Goal: Task Accomplishment & Management: Complete application form

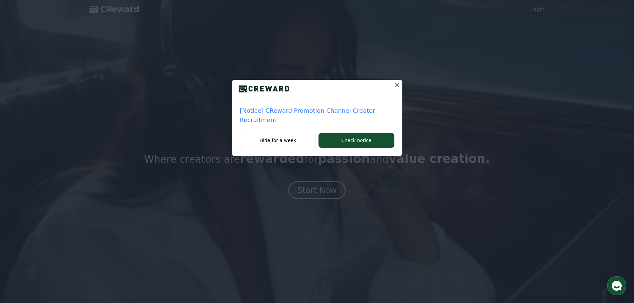
click at [295, 113] on p "[Notice] CReward Promotion Channel Creator Recruitment" at bounding box center [317, 115] width 154 height 19
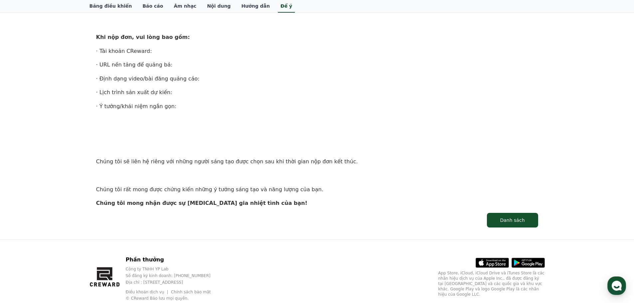
scroll to position [406, 0]
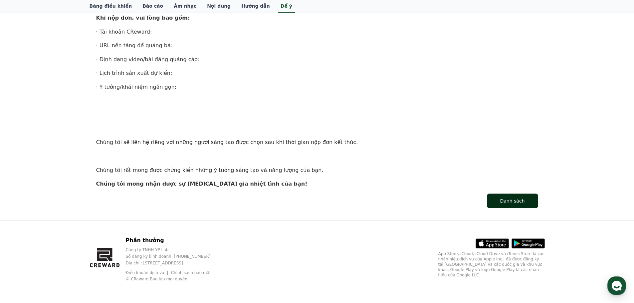
click at [515, 204] on font "Danh sách" at bounding box center [512, 200] width 25 height 5
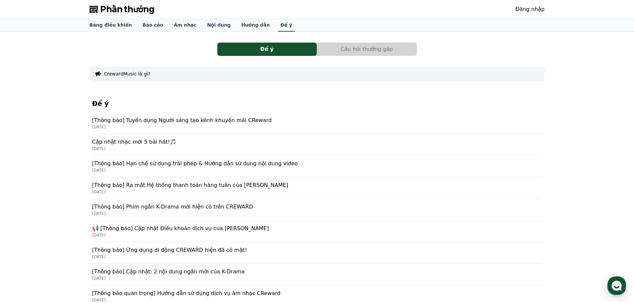
click at [140, 143] on font "Cập nhật nhạc mới 5 bài hát!🎵" at bounding box center [134, 142] width 84 height 6
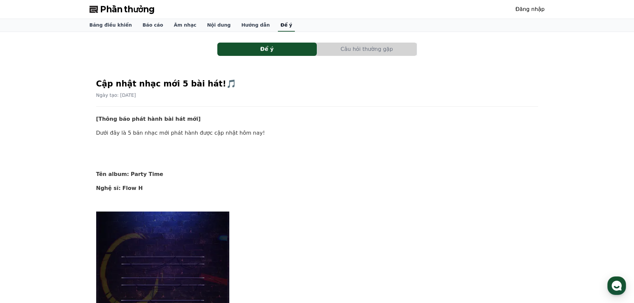
click at [280, 26] on font "Để ý" at bounding box center [286, 24] width 12 height 5
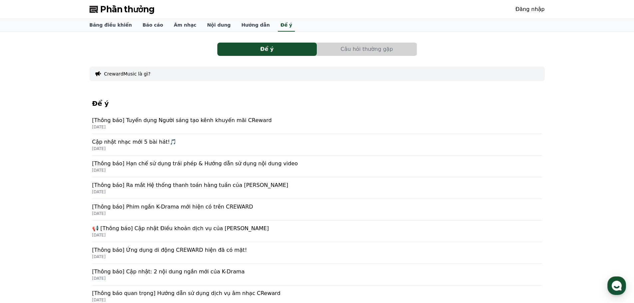
click at [218, 166] on font "[Thông báo] Hạn chế sử dụng trái phép & Hướng dẫn sử dụng nội dung video" at bounding box center [195, 163] width 206 height 6
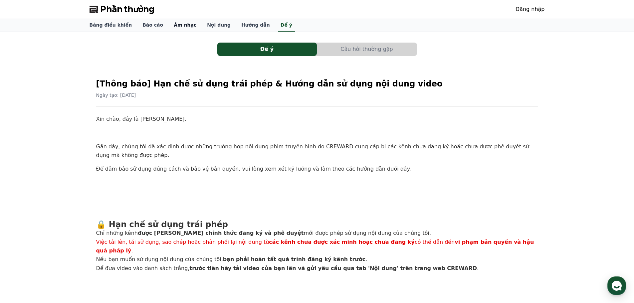
click at [174, 23] on font "Âm nhạc" at bounding box center [185, 24] width 23 height 5
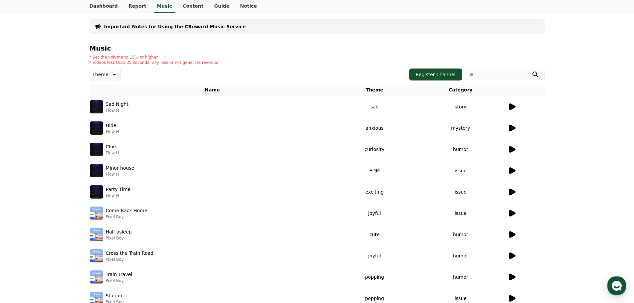
scroll to position [67, 0]
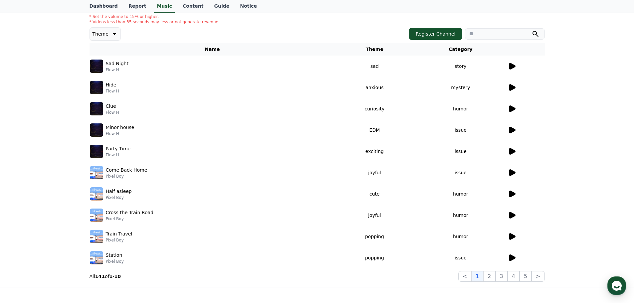
click at [568, 120] on div "Important Notes for Using the CReward Music Service Music * Set the volume to 1…" at bounding box center [317, 126] width 634 height 322
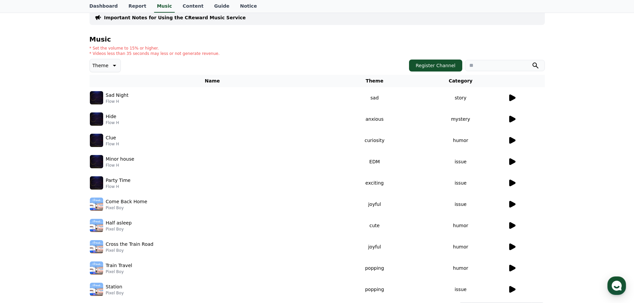
scroll to position [0, 0]
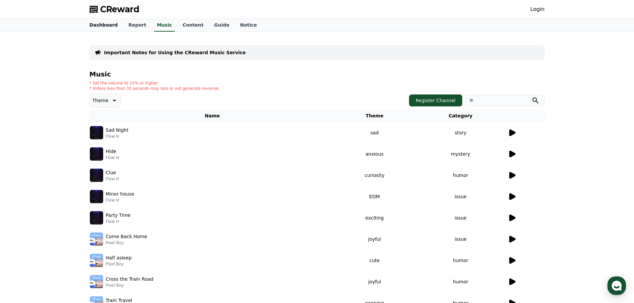
click at [104, 25] on link "Dashboard" at bounding box center [103, 25] width 39 height 13
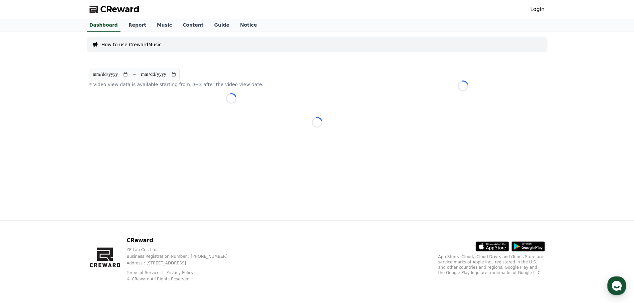
click at [534, 10] on link "Login" at bounding box center [537, 9] width 14 height 8
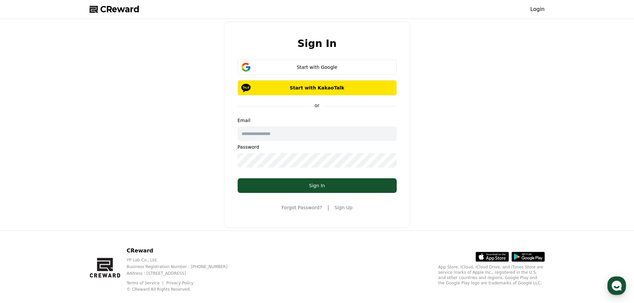
click at [284, 135] on input "text" at bounding box center [317, 133] width 159 height 15
click at [314, 62] on button "Start with Google" at bounding box center [317, 67] width 159 height 15
click at [283, 137] on input "text" at bounding box center [317, 133] width 159 height 15
type input "**********"
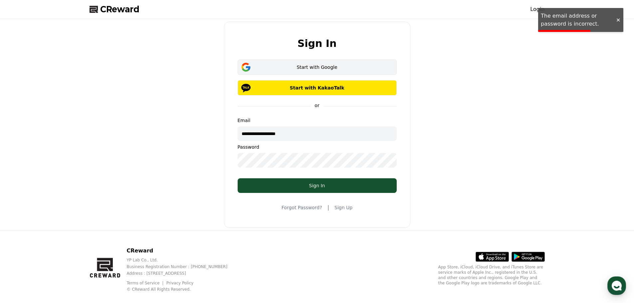
click at [305, 66] on div "Start with Google" at bounding box center [317, 67] width 140 height 7
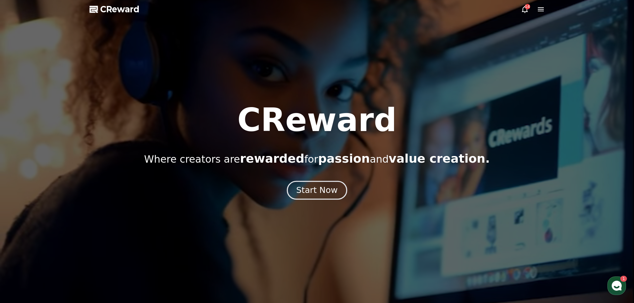
click at [318, 190] on div "Start Now" at bounding box center [316, 190] width 41 height 11
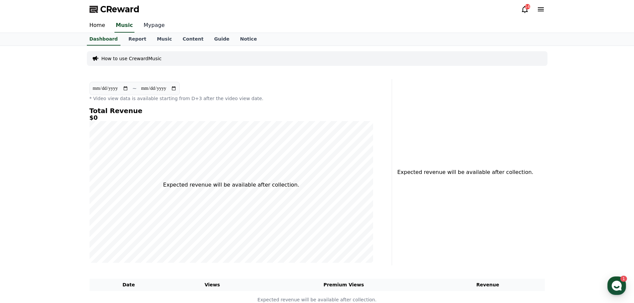
click at [146, 28] on link "Mypage" at bounding box center [154, 26] width 32 height 14
select select "**********"
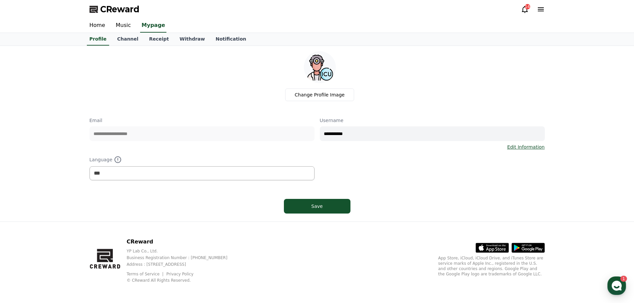
scroll to position [1, 0]
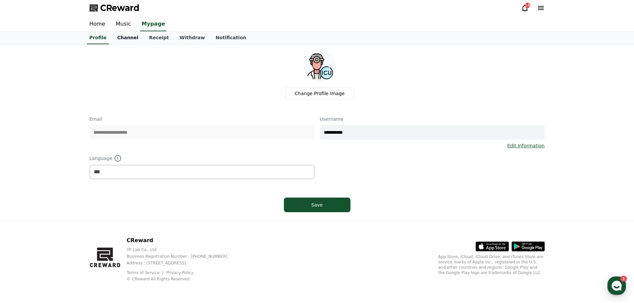
click at [124, 38] on link "Channel" at bounding box center [128, 38] width 32 height 13
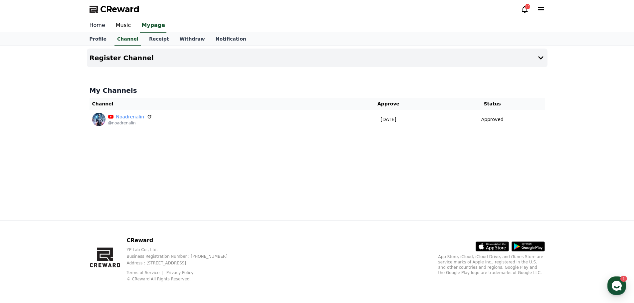
click at [97, 27] on link "Home" at bounding box center [97, 26] width 26 height 14
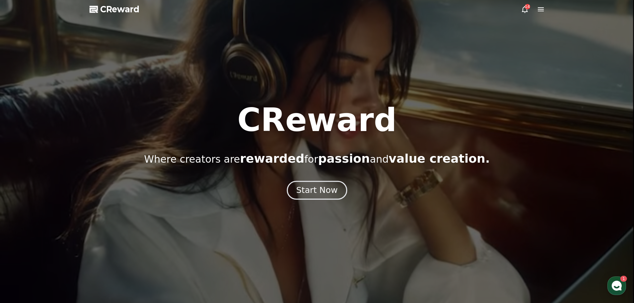
click at [322, 195] on div "Start Now" at bounding box center [316, 190] width 41 height 11
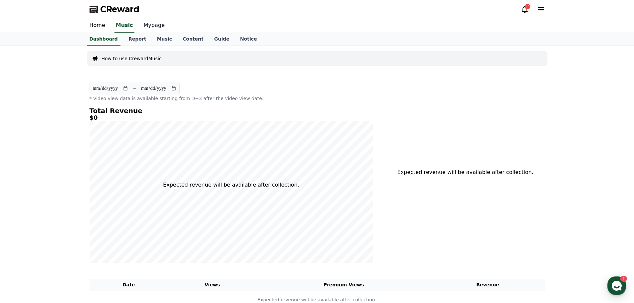
click at [149, 26] on link "Mypage" at bounding box center [154, 26] width 32 height 14
select select "**********"
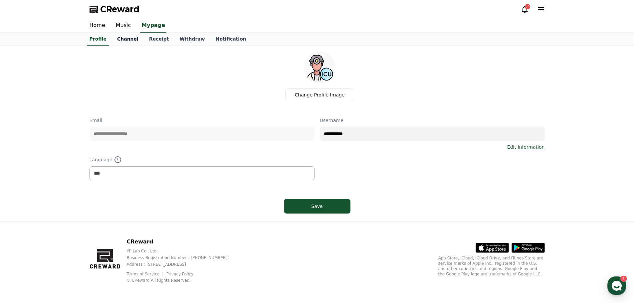
click at [125, 39] on link "Channel" at bounding box center [128, 39] width 32 height 13
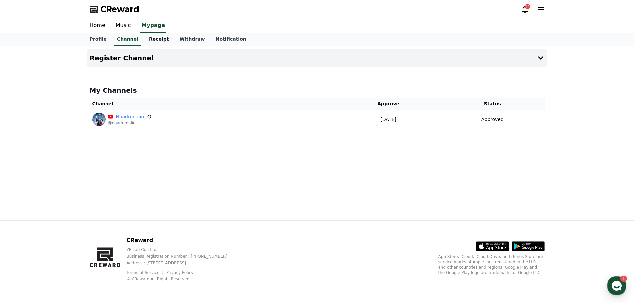
click at [158, 41] on link "Receipt" at bounding box center [159, 39] width 31 height 13
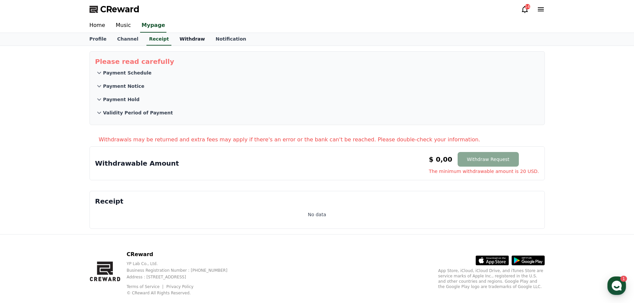
click at [183, 40] on link "Withdraw" at bounding box center [192, 39] width 36 height 13
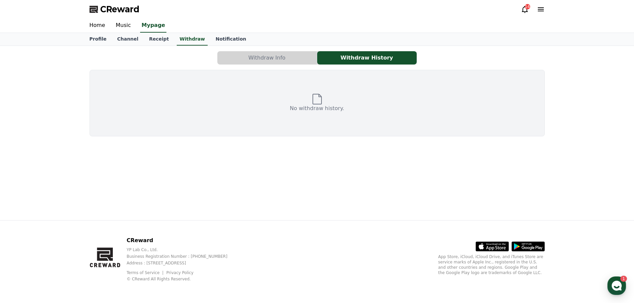
click at [245, 62] on button "Withdraw Info" at bounding box center [266, 57] width 99 height 13
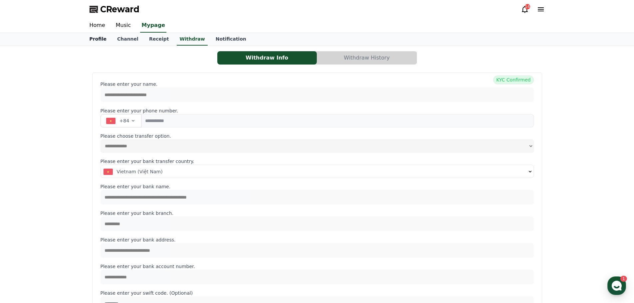
click at [101, 41] on link "Profile" at bounding box center [98, 39] width 28 height 13
select select "**********"
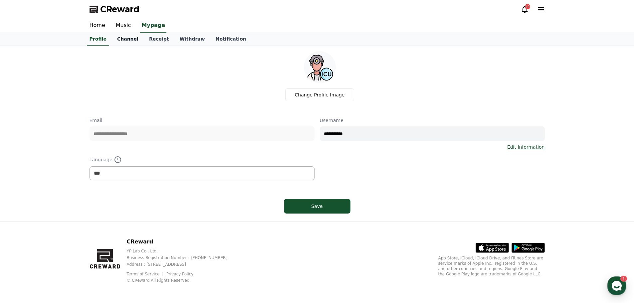
click at [116, 41] on link "Channel" at bounding box center [128, 39] width 32 height 13
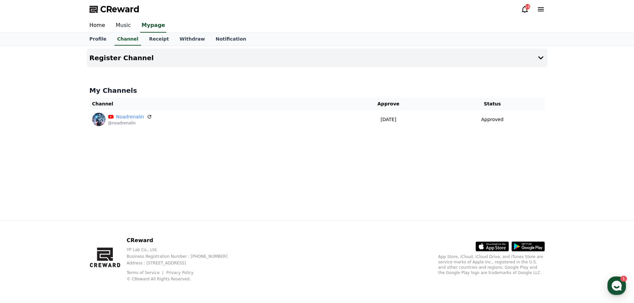
click at [123, 25] on link "Music" at bounding box center [123, 26] width 26 height 14
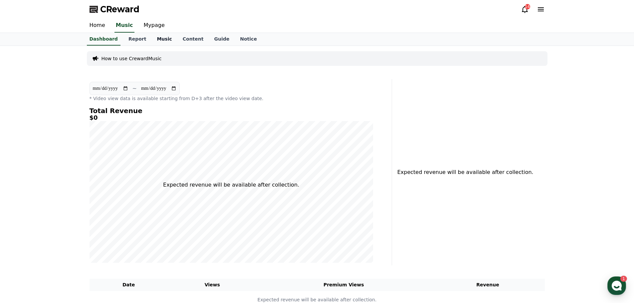
click at [154, 40] on link "Music" at bounding box center [164, 39] width 26 height 13
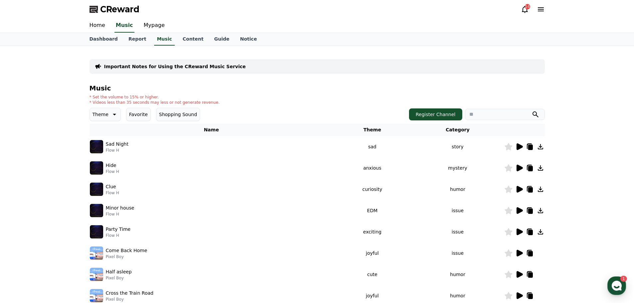
click at [111, 115] on icon at bounding box center [114, 114] width 8 height 8
click at [135, 114] on button "Favorite" at bounding box center [138, 114] width 25 height 13
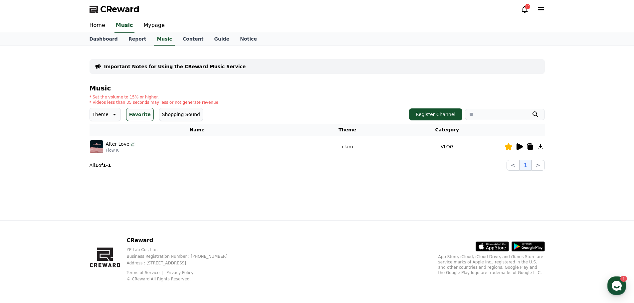
click at [135, 114] on button "Favorite" at bounding box center [140, 114] width 28 height 13
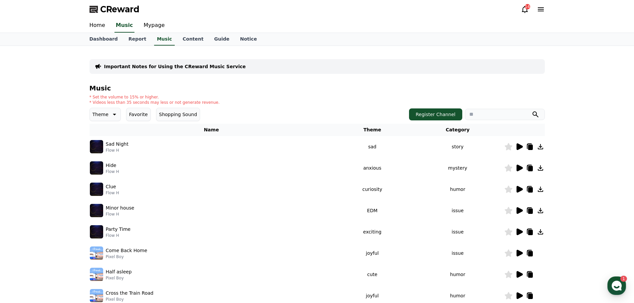
click at [135, 114] on button "Favorite" at bounding box center [138, 114] width 25 height 13
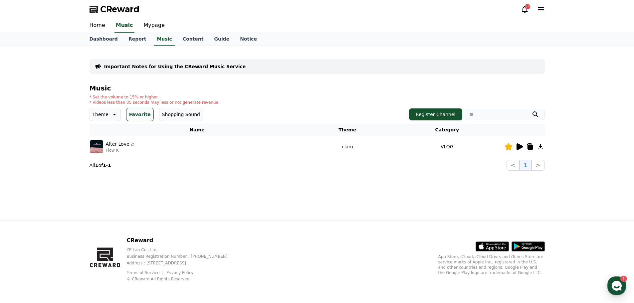
click at [518, 147] on icon at bounding box center [519, 146] width 6 height 7
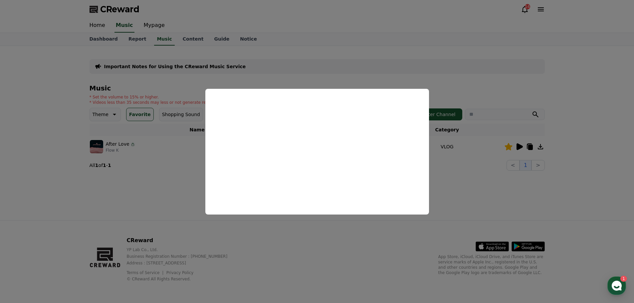
click at [181, 185] on button "close modal" at bounding box center [317, 151] width 634 height 303
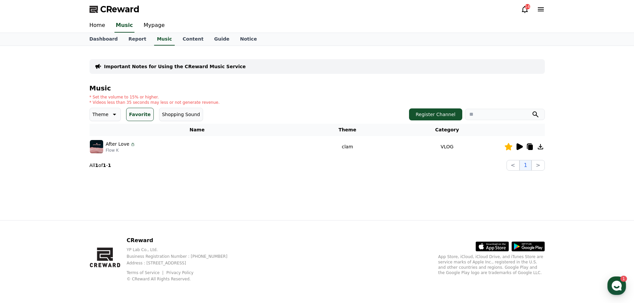
click at [103, 116] on p "Theme" at bounding box center [100, 114] width 16 height 9
click at [135, 116] on button "Favorite" at bounding box center [140, 114] width 28 height 13
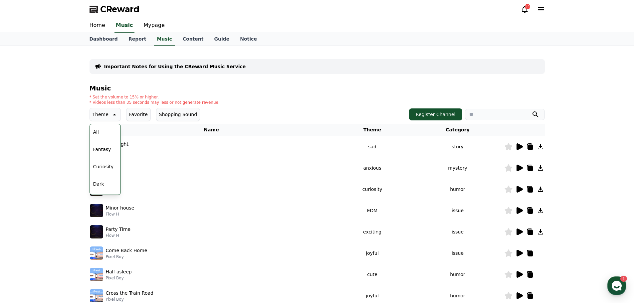
click at [368, 107] on div "Music * Set the volume to 15% or higher. * Videos less than 35 seconds may less…" at bounding box center [316, 223] width 455 height 278
click at [443, 114] on button "Register Channel" at bounding box center [435, 114] width 53 height 12
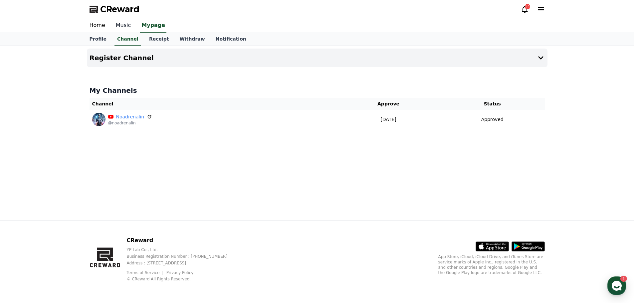
click at [124, 28] on link "Music" at bounding box center [123, 26] width 26 height 14
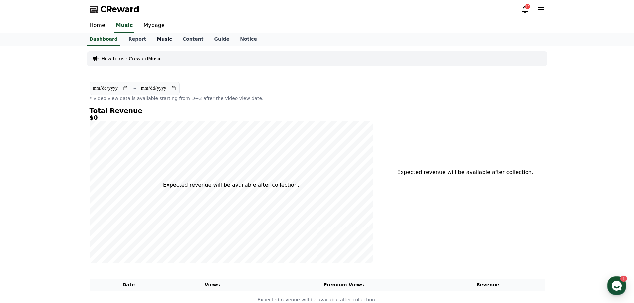
click at [152, 42] on link "Music" at bounding box center [164, 39] width 26 height 13
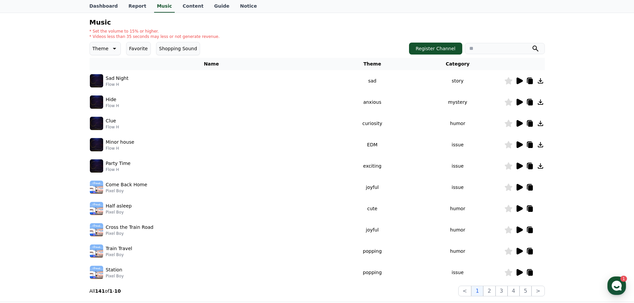
scroll to position [67, 0]
click at [518, 187] on icon at bounding box center [519, 186] width 6 height 7
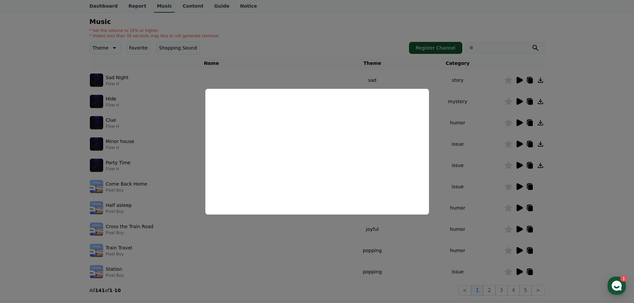
click at [629, 173] on button "close modal" at bounding box center [317, 151] width 634 height 303
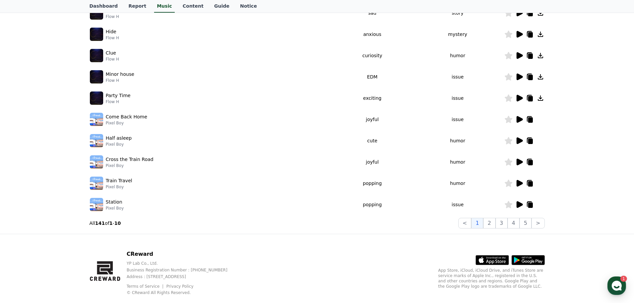
scroll to position [147, 0]
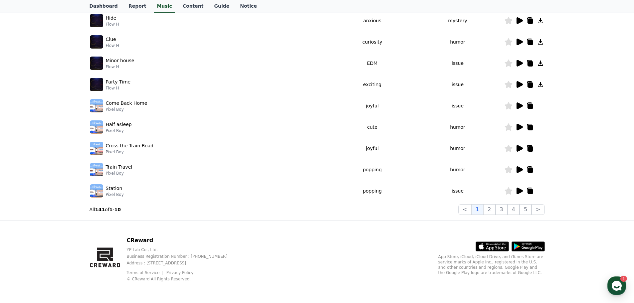
click at [520, 193] on icon at bounding box center [519, 191] width 8 height 8
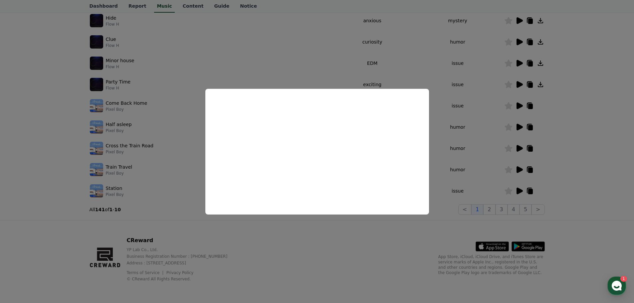
click at [394, 281] on button "close modal" at bounding box center [317, 151] width 634 height 303
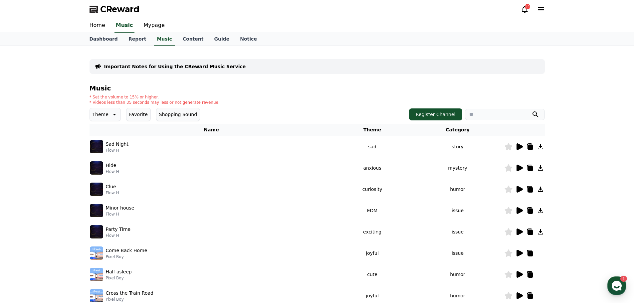
scroll to position [133, 0]
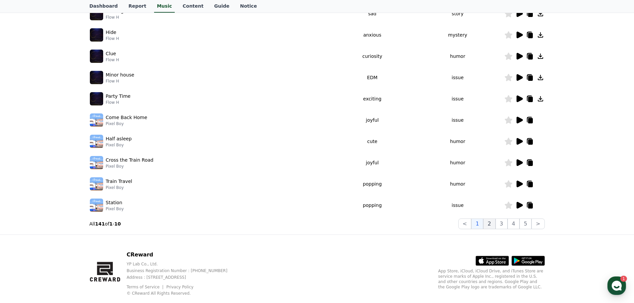
click at [491, 224] on button "2" at bounding box center [489, 224] width 12 height 11
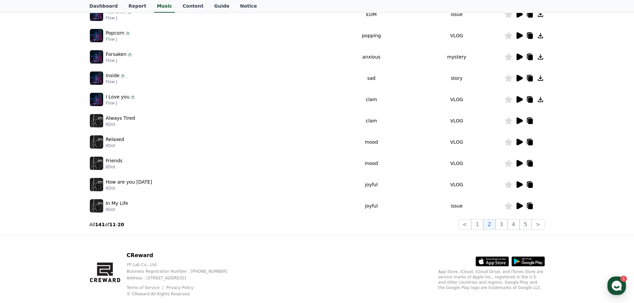
scroll to position [133, 0]
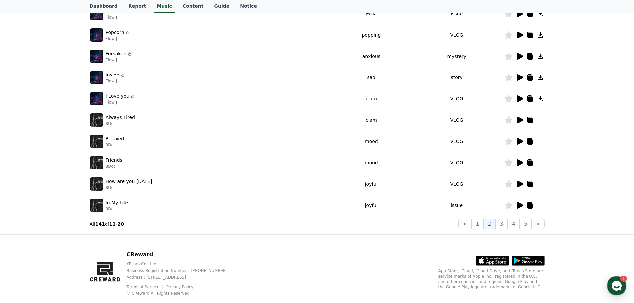
click at [517, 142] on icon at bounding box center [519, 141] width 6 height 7
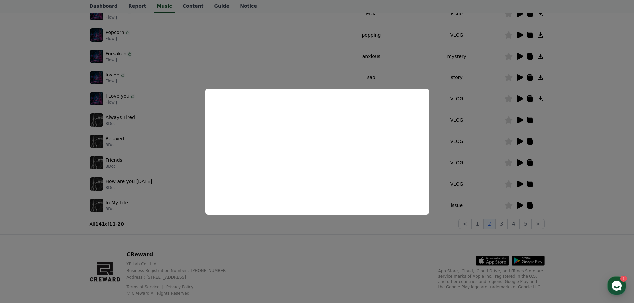
click at [565, 145] on button "close modal" at bounding box center [317, 151] width 634 height 303
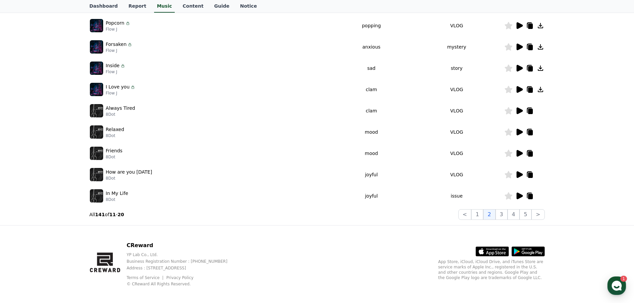
scroll to position [147, 0]
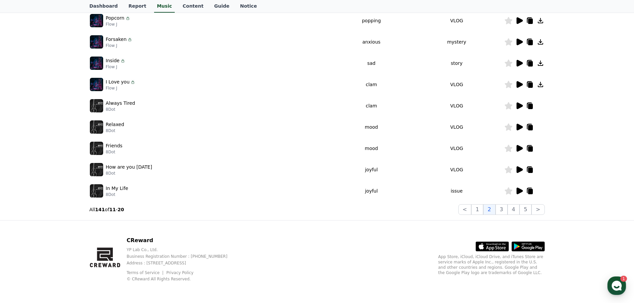
click at [517, 192] on icon at bounding box center [519, 191] width 6 height 7
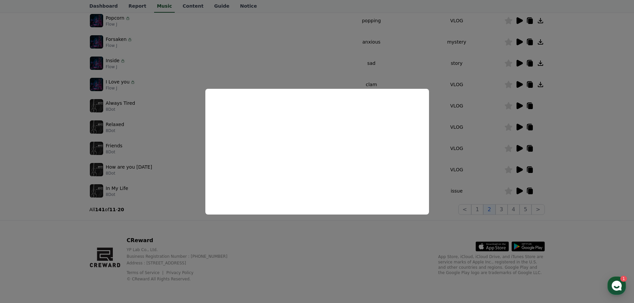
click at [587, 115] on button "close modal" at bounding box center [317, 151] width 634 height 303
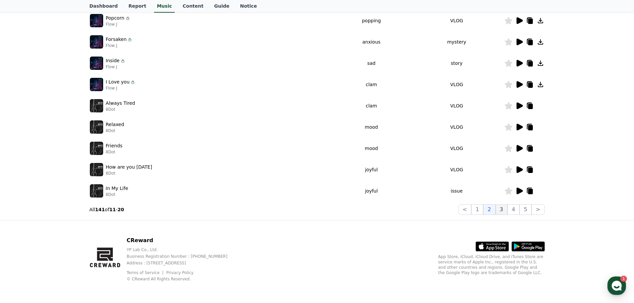
click at [501, 211] on button "3" at bounding box center [501, 209] width 12 height 11
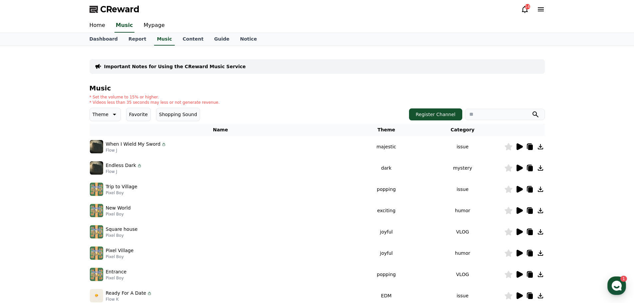
drag, startPoint x: 579, startPoint y: 64, endPoint x: 522, endPoint y: 8, distance: 79.8
click at [522, 8] on icon at bounding box center [525, 9] width 6 height 7
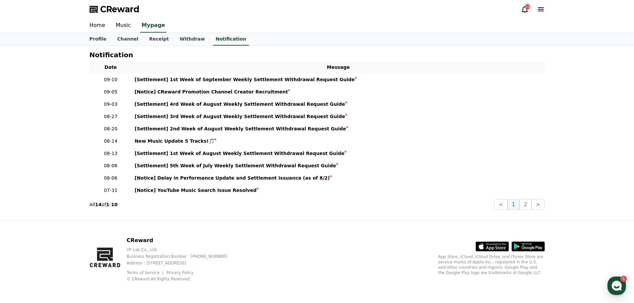
click at [523, 8] on icon at bounding box center [525, 9] width 8 height 8
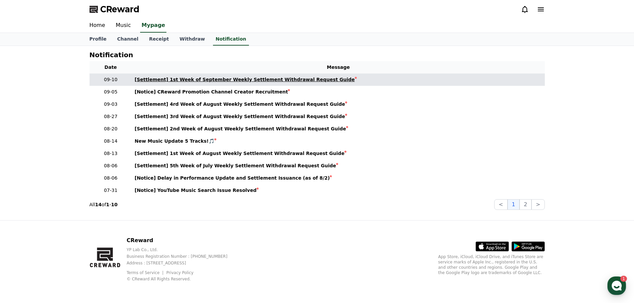
click at [230, 81] on div "[Settlement] 1st Week of September Weekly Settlement Withdrawal Request Guide" at bounding box center [245, 79] width 220 height 7
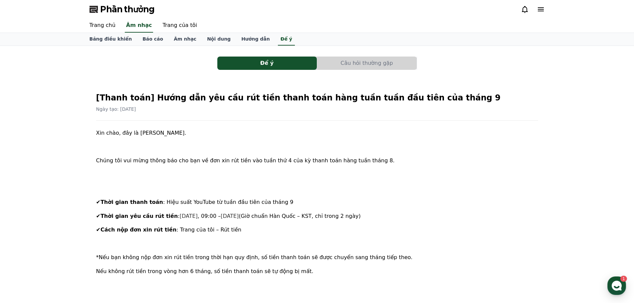
click at [241, 41] on font "Hướng dẫn" at bounding box center [255, 38] width 29 height 5
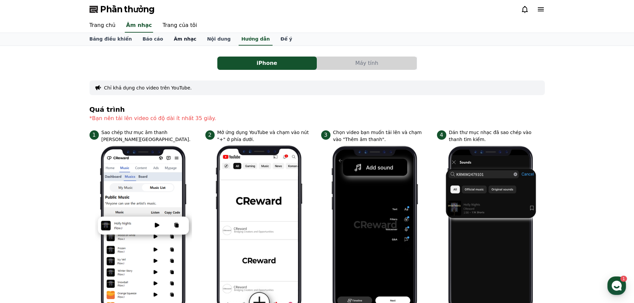
click at [178, 39] on font "Âm nhạc" at bounding box center [185, 38] width 23 height 5
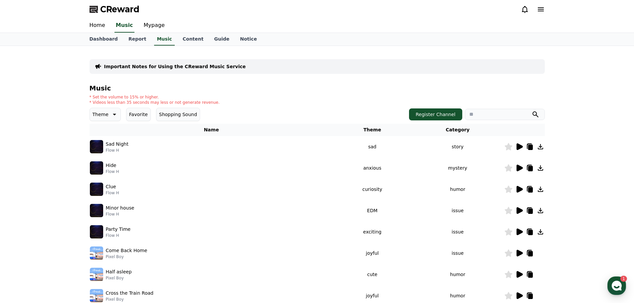
click at [564, 73] on div "Important Notes for Using the CReward Music Service Music * Set the volume to 1…" at bounding box center [317, 207] width 634 height 322
click at [531, 148] on icon at bounding box center [530, 147] width 5 height 5
click at [211, 36] on link "Guide" at bounding box center [222, 39] width 26 height 13
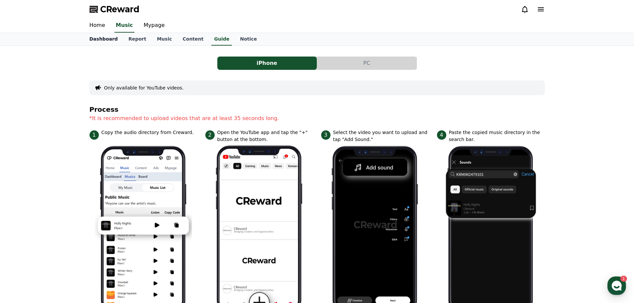
click at [100, 41] on link "Dashboard" at bounding box center [103, 39] width 39 height 13
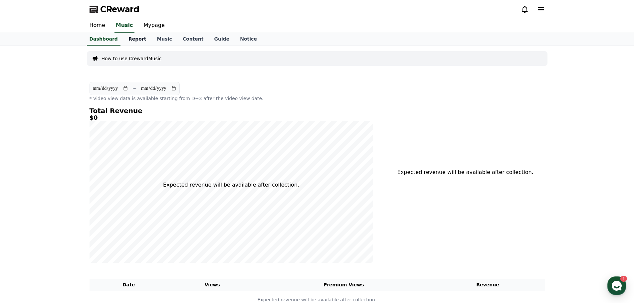
click at [135, 40] on link "Report" at bounding box center [137, 39] width 29 height 13
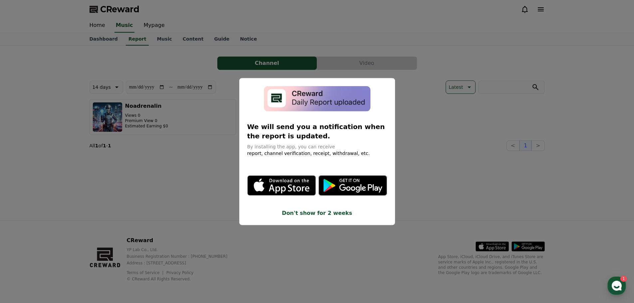
click at [445, 172] on button "close modal" at bounding box center [317, 151] width 634 height 303
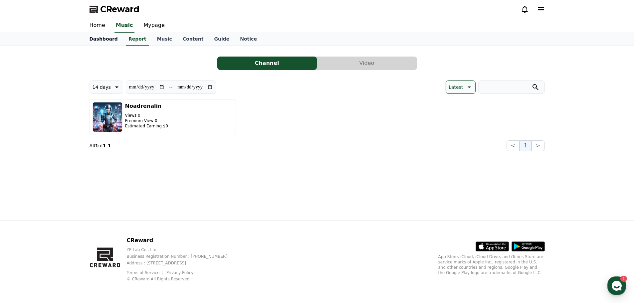
click at [102, 40] on link "Dashboard" at bounding box center [103, 39] width 39 height 13
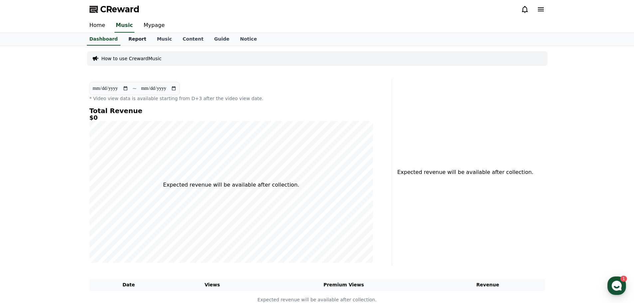
click at [128, 41] on link "Report" at bounding box center [137, 39] width 29 height 13
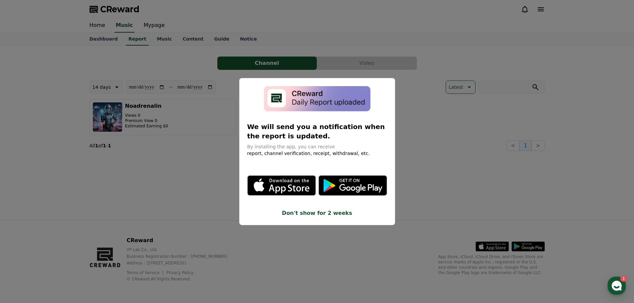
click at [225, 69] on button "close modal" at bounding box center [317, 151] width 634 height 303
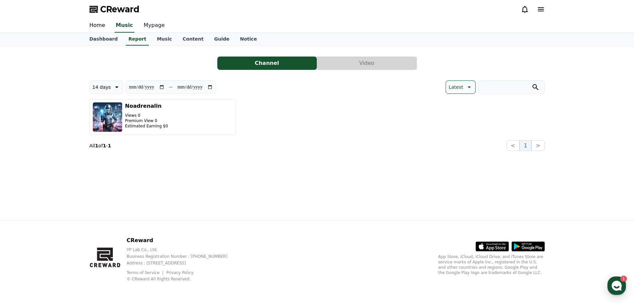
click at [145, 28] on link "Mypage" at bounding box center [154, 26] width 32 height 14
select select "**********"
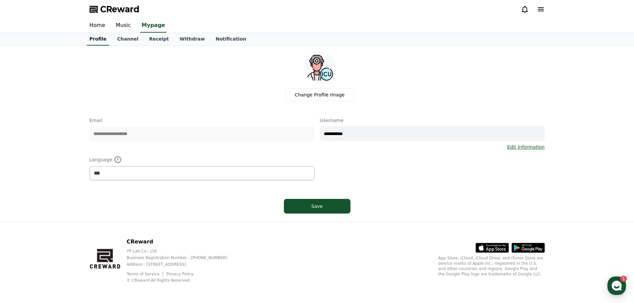
click at [91, 41] on link "Profile" at bounding box center [98, 39] width 22 height 13
click at [112, 41] on link "Channel" at bounding box center [128, 39] width 32 height 13
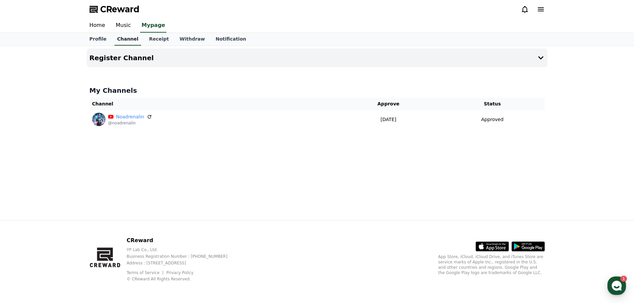
click at [127, 39] on link "Channel" at bounding box center [127, 39] width 27 height 13
click at [123, 61] on h4 "Register Channel" at bounding box center [121, 57] width 64 height 7
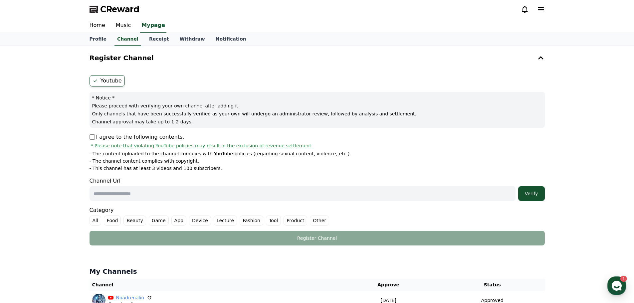
click at [160, 193] on input "text" at bounding box center [302, 193] width 426 height 15
paste input "**********"
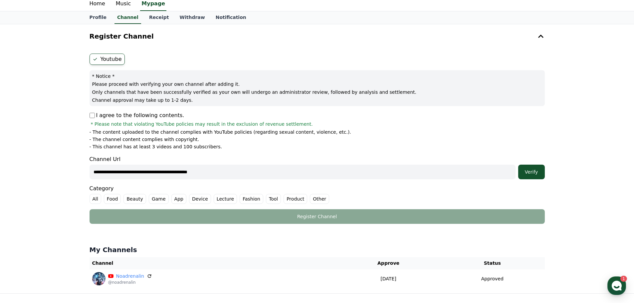
scroll to position [33, 0]
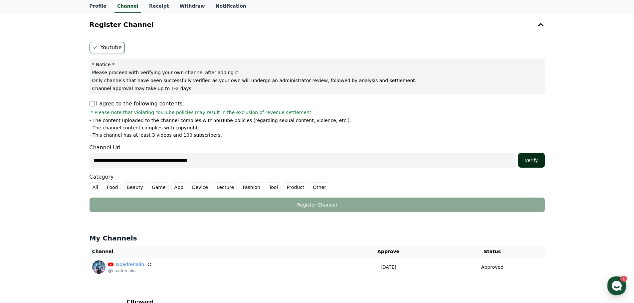
type input "**********"
click at [526, 161] on div "Verify" at bounding box center [531, 160] width 21 height 7
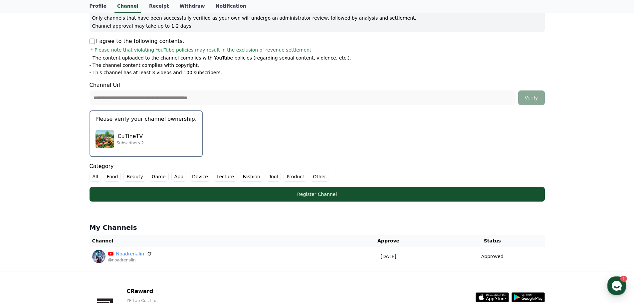
scroll to position [100, 0]
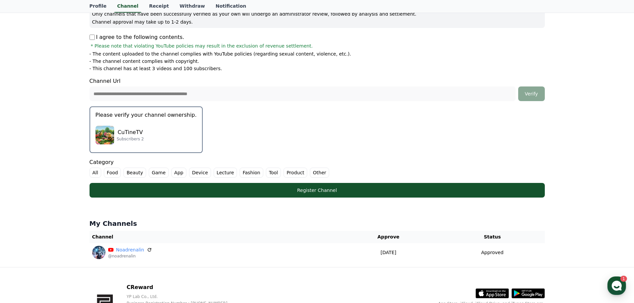
click at [111, 139] on img "button" at bounding box center [104, 135] width 19 height 19
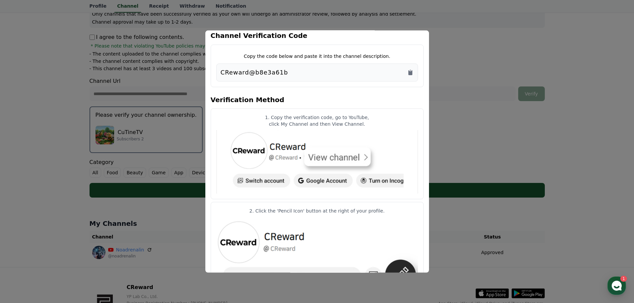
scroll to position [0, 0]
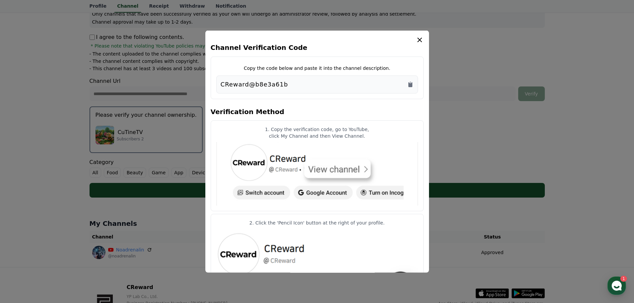
click at [282, 86] on div "CReward@b8e3a61b" at bounding box center [317, 84] width 193 height 9
click at [293, 85] on div "CReward@b8e3a61b" at bounding box center [317, 84] width 193 height 9
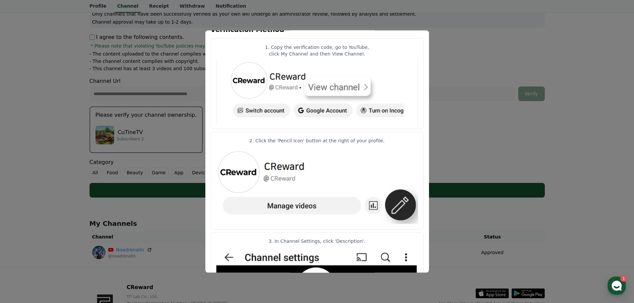
scroll to position [2, 0]
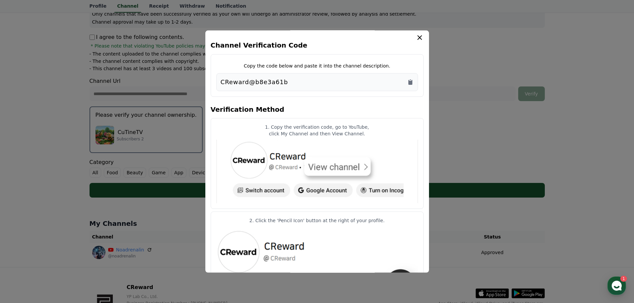
drag, startPoint x: 282, startPoint y: 83, endPoint x: 219, endPoint y: 83, distance: 63.2
click at [219, 83] on div "CReward@b8e3a61b" at bounding box center [317, 82] width 202 height 18
copy p "CReward@b8e3a61b"
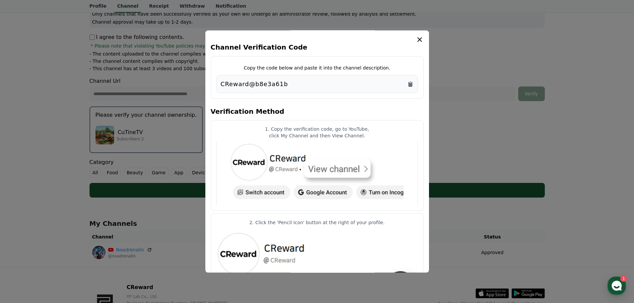
scroll to position [0, 0]
click at [422, 40] on icon "modal" at bounding box center [419, 40] width 8 height 8
click at [410, 84] on icon "Copy to clipboard" at bounding box center [410, 84] width 4 height 5
click at [417, 40] on icon "modal" at bounding box center [419, 40] width 8 height 8
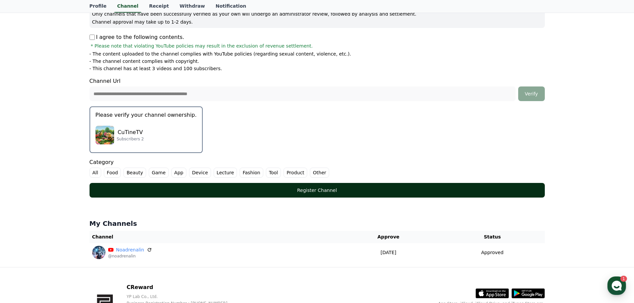
click at [314, 190] on div "Register Channel" at bounding box center [317, 190] width 428 height 7
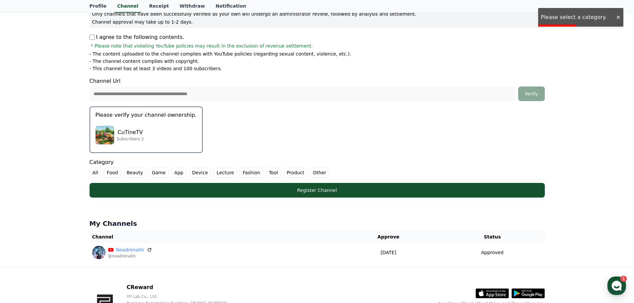
click at [127, 125] on div "CuTineTV Subscribers 2" at bounding box center [145, 135] width 101 height 27
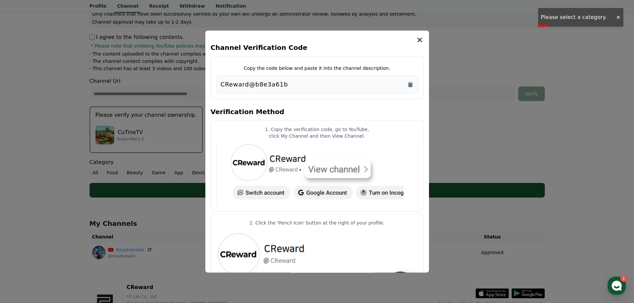
click at [422, 41] on icon "modal" at bounding box center [419, 40] width 8 height 8
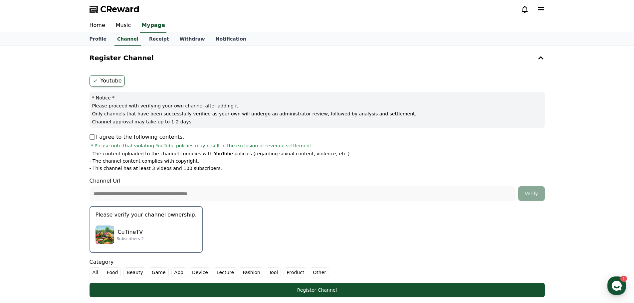
click at [544, 9] on icon at bounding box center [541, 9] width 8 height 8
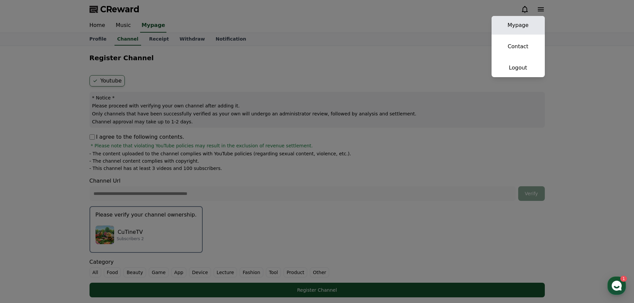
click at [523, 24] on link "Mypage" at bounding box center [517, 25] width 53 height 19
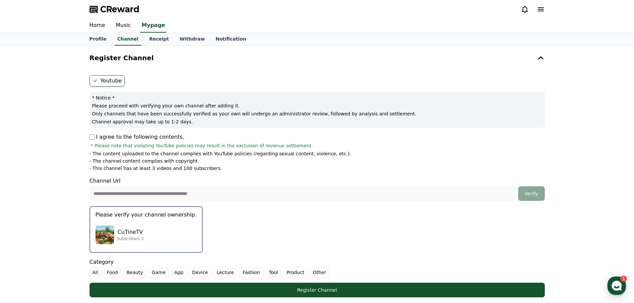
select select "**********"
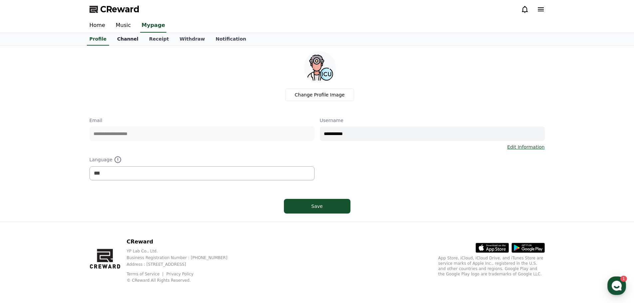
click at [125, 38] on link "Channel" at bounding box center [128, 39] width 32 height 13
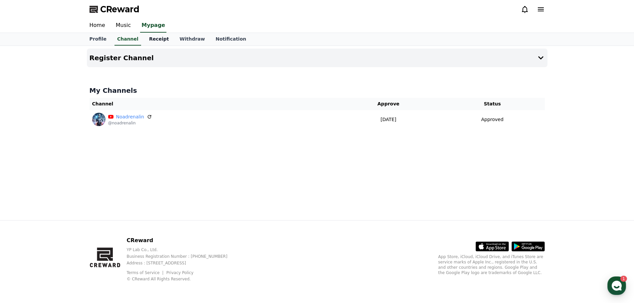
click at [147, 40] on link "Receipt" at bounding box center [159, 39] width 31 height 13
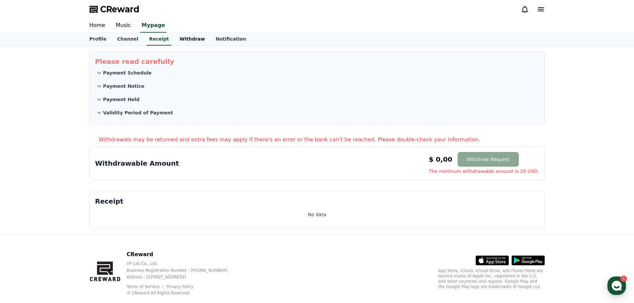
click at [174, 40] on link "Withdraw" at bounding box center [192, 39] width 36 height 13
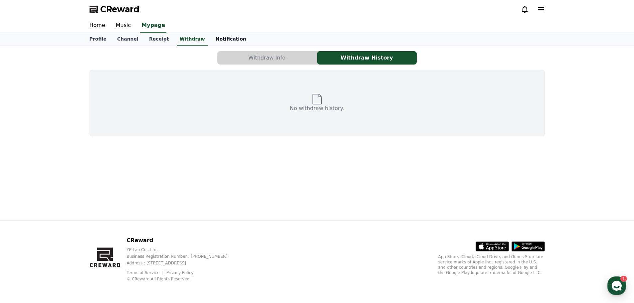
click at [210, 39] on link "Notification" at bounding box center [230, 39] width 41 height 13
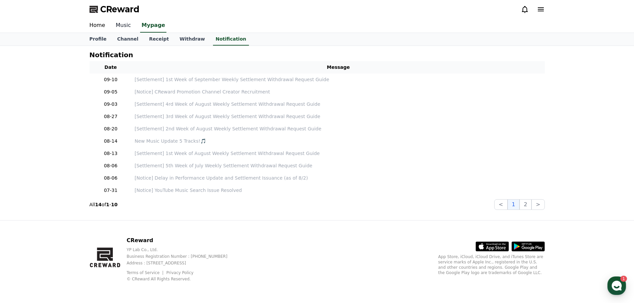
click at [121, 27] on link "Music" at bounding box center [123, 26] width 26 height 14
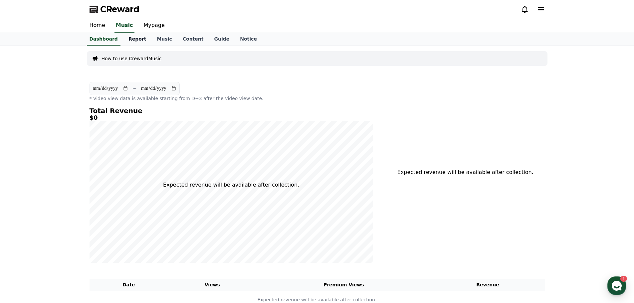
click at [133, 37] on link "Report" at bounding box center [137, 39] width 29 height 13
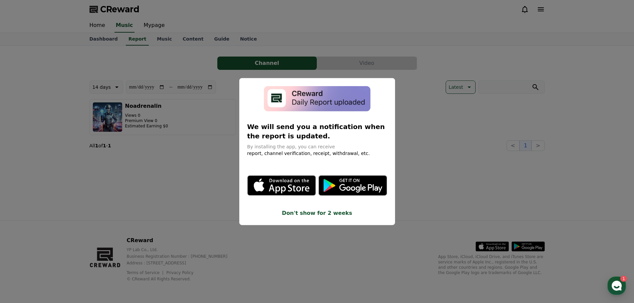
click at [290, 40] on button "close modal" at bounding box center [317, 151] width 634 height 303
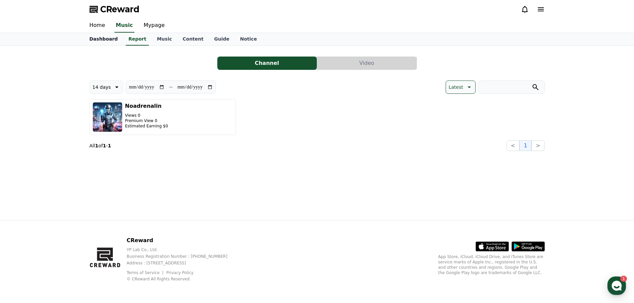
click at [102, 40] on link "Dashboard" at bounding box center [103, 39] width 39 height 13
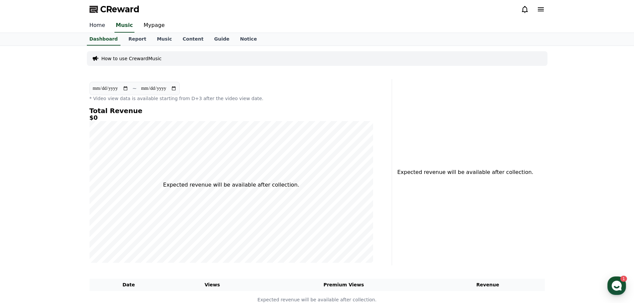
click at [94, 26] on link "Home" at bounding box center [97, 26] width 26 height 14
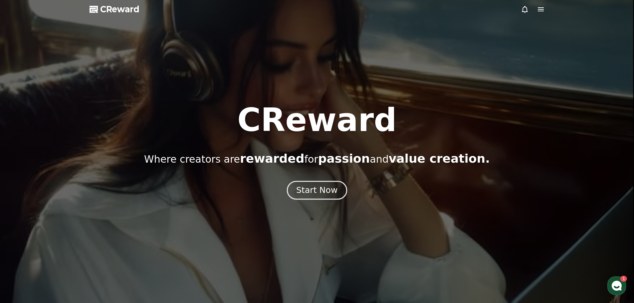
click at [313, 194] on div "Start Now" at bounding box center [316, 190] width 41 height 11
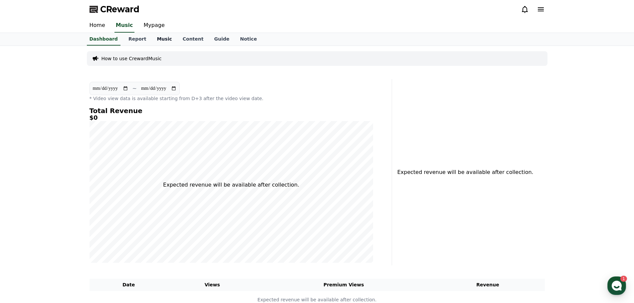
click at [151, 39] on link "Music" at bounding box center [164, 39] width 26 height 13
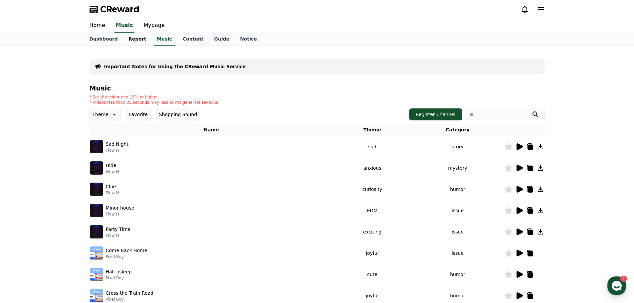
click at [134, 40] on link "Report" at bounding box center [137, 39] width 29 height 13
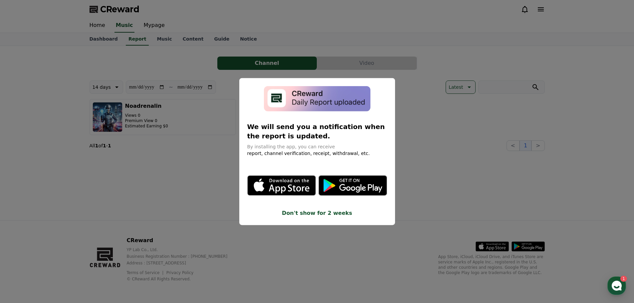
click at [230, 206] on button "close modal" at bounding box center [317, 151] width 634 height 303
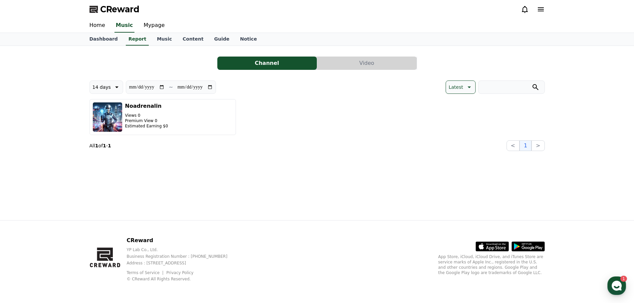
click at [267, 67] on button "Channel" at bounding box center [266, 63] width 99 height 13
click at [372, 63] on button "Video" at bounding box center [366, 63] width 99 height 13
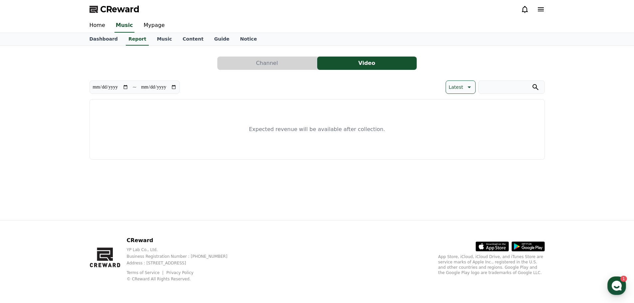
click at [275, 67] on button "Channel" at bounding box center [266, 63] width 99 height 13
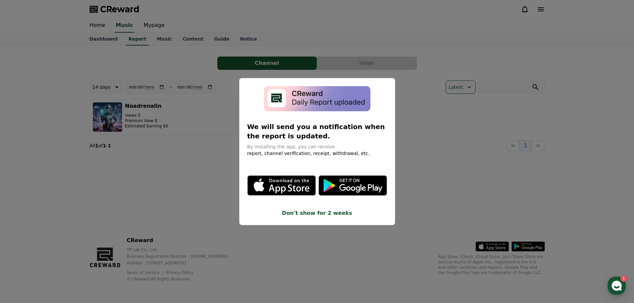
click at [352, 188] on icon "modal" at bounding box center [352, 185] width 69 height 20
click at [156, 203] on button "close modal" at bounding box center [317, 151] width 634 height 303
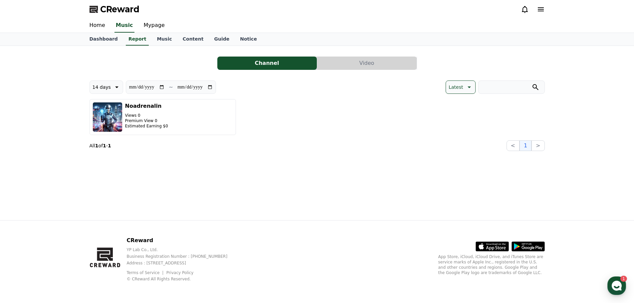
click at [541, 7] on icon at bounding box center [541, 9] width 8 height 8
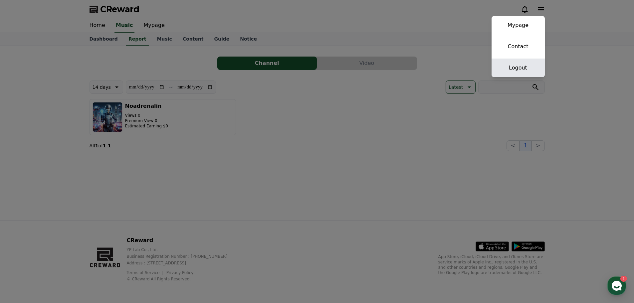
click at [515, 68] on link "Logout" at bounding box center [517, 68] width 53 height 19
